Goal: Task Accomplishment & Management: Manage account settings

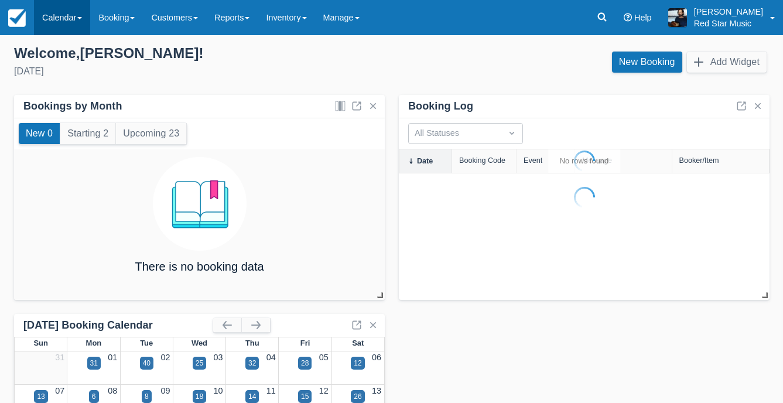
click at [60, 19] on link "Calendar" at bounding box center [62, 17] width 56 height 35
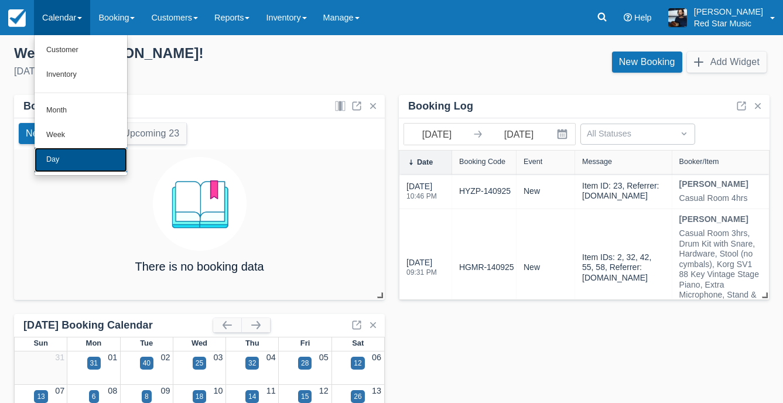
click at [88, 162] on link "Day" at bounding box center [81, 160] width 92 height 25
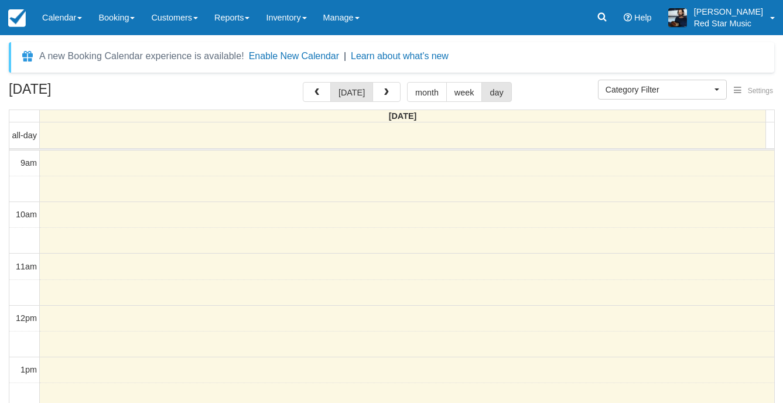
select select
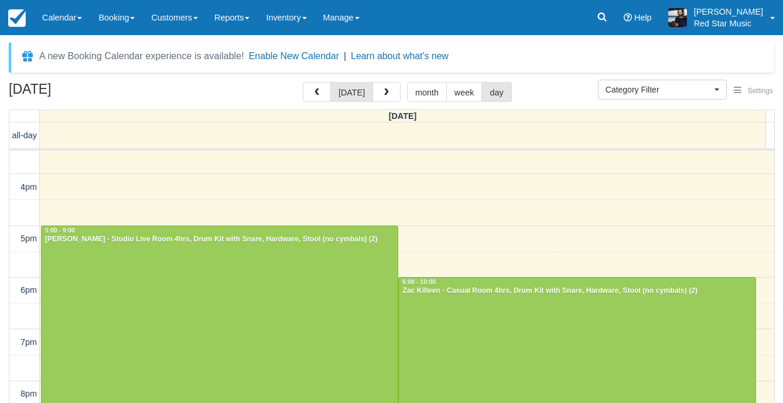
scroll to position [385, 0]
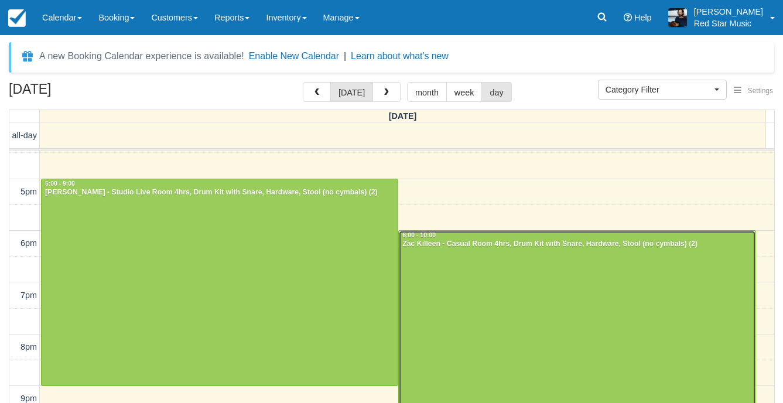
click at [585, 292] on div at bounding box center [577, 333] width 356 height 205
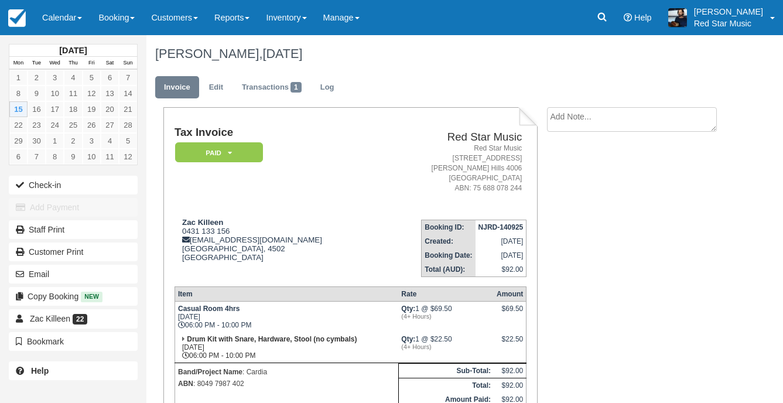
click at [649, 111] on textarea at bounding box center [632, 119] width 170 height 25
type textarea "3"
click at [583, 187] on button "Create" at bounding box center [573, 186] width 53 height 20
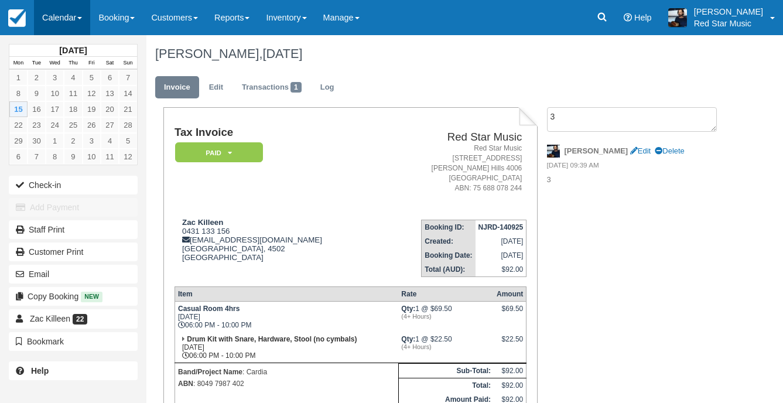
click at [48, 11] on link "Calendar" at bounding box center [62, 17] width 56 height 35
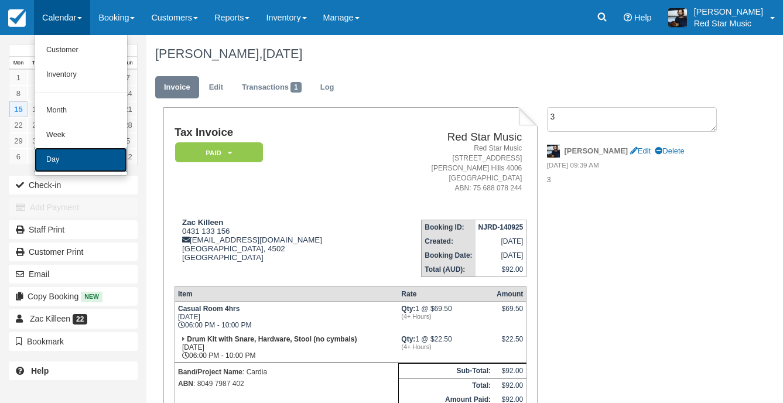
click at [70, 168] on link "Day" at bounding box center [81, 160] width 92 height 25
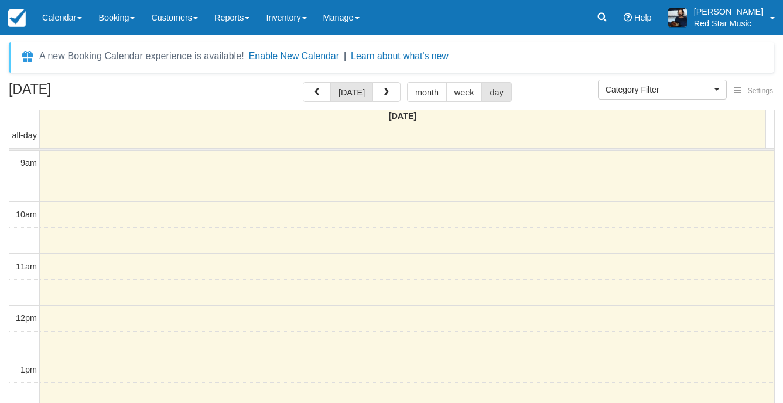
select select
